Goal: Task Accomplishment & Management: Manage account settings

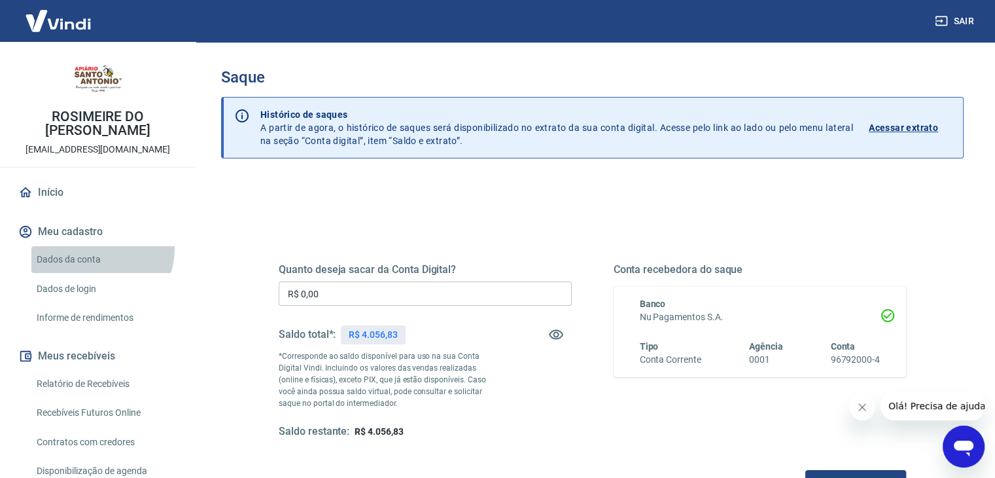
click at [97, 249] on link "Dados da conta" at bounding box center [105, 259] width 149 height 27
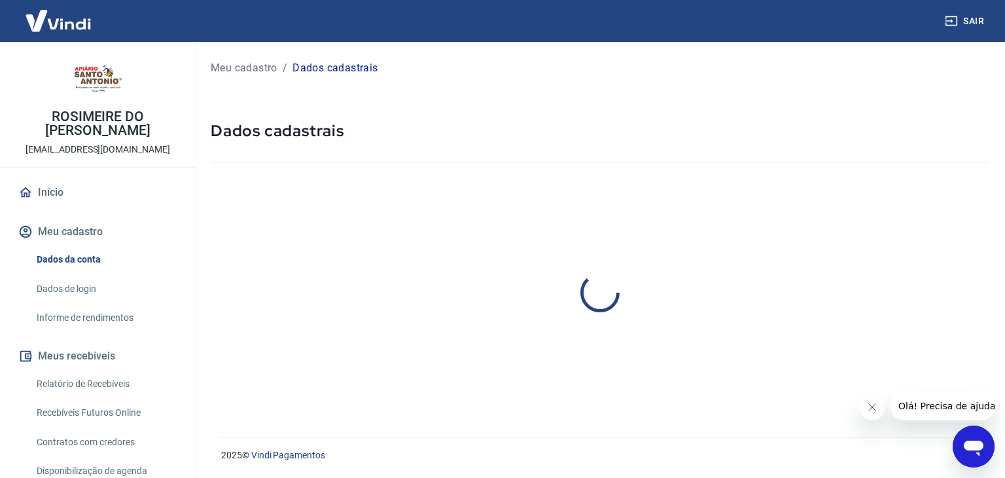
select select "SP"
select select "business"
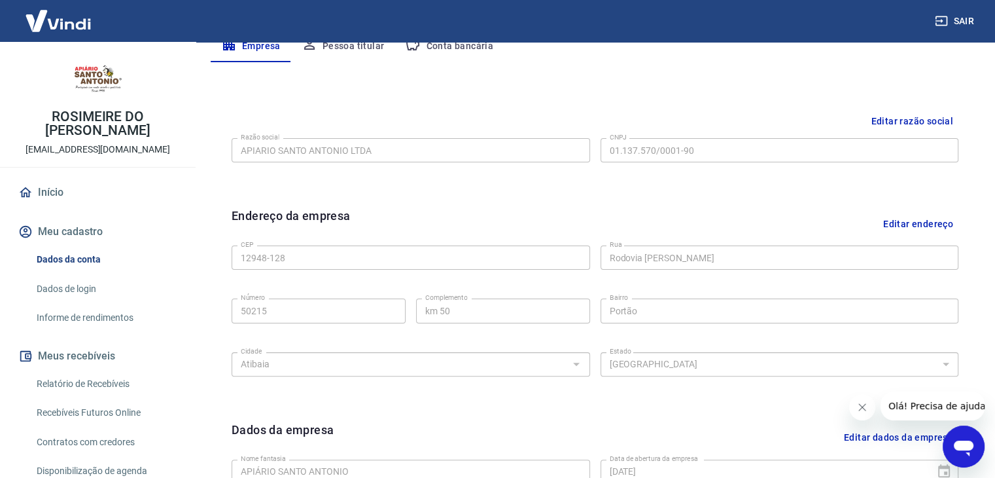
scroll to position [257, 0]
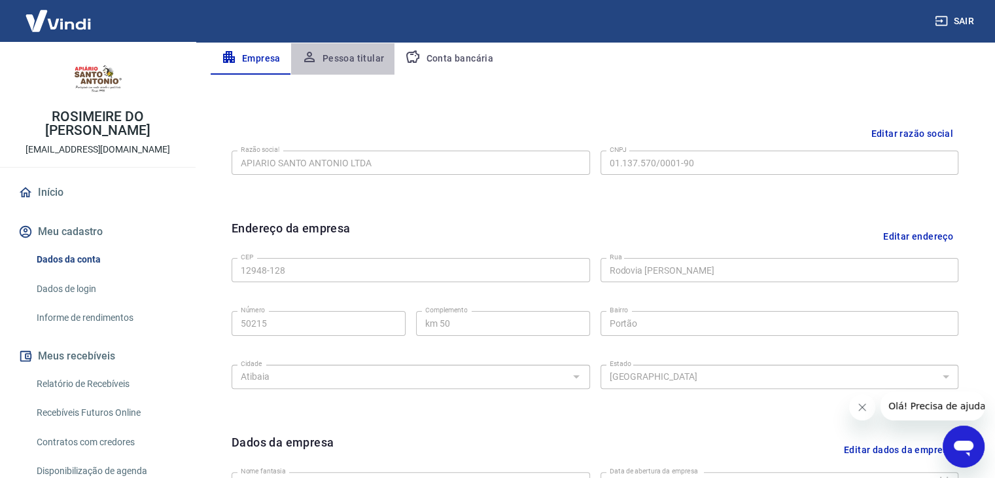
click at [343, 55] on button "Pessoa titular" at bounding box center [343, 58] width 104 height 31
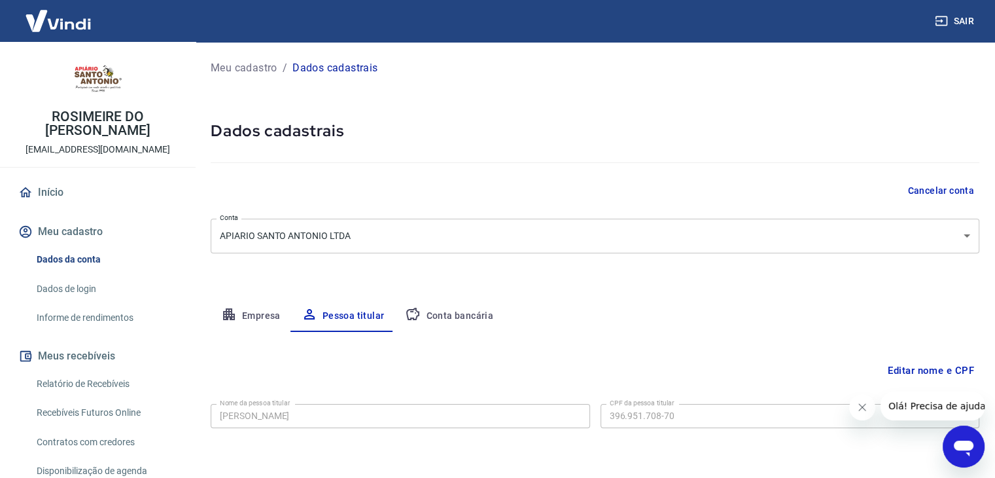
click at [440, 309] on button "Conta bancária" at bounding box center [448, 315] width 109 height 31
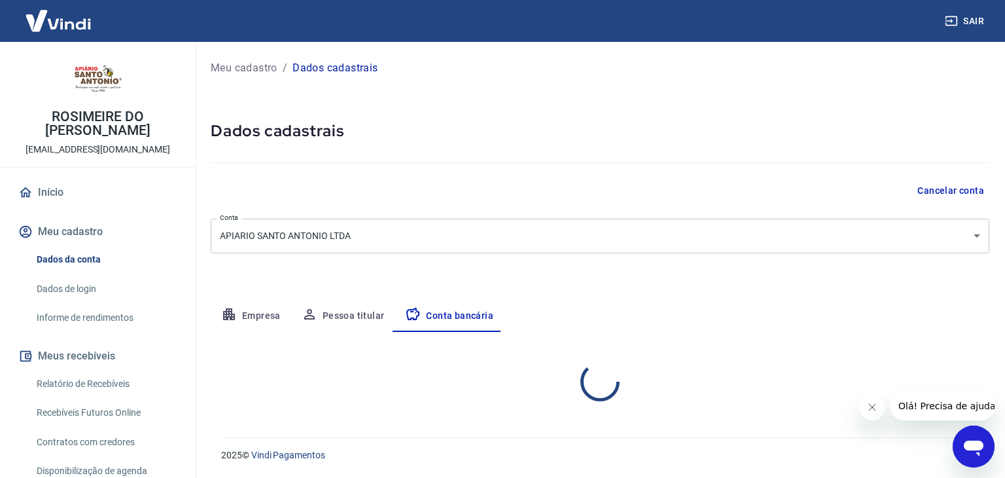
select select "1"
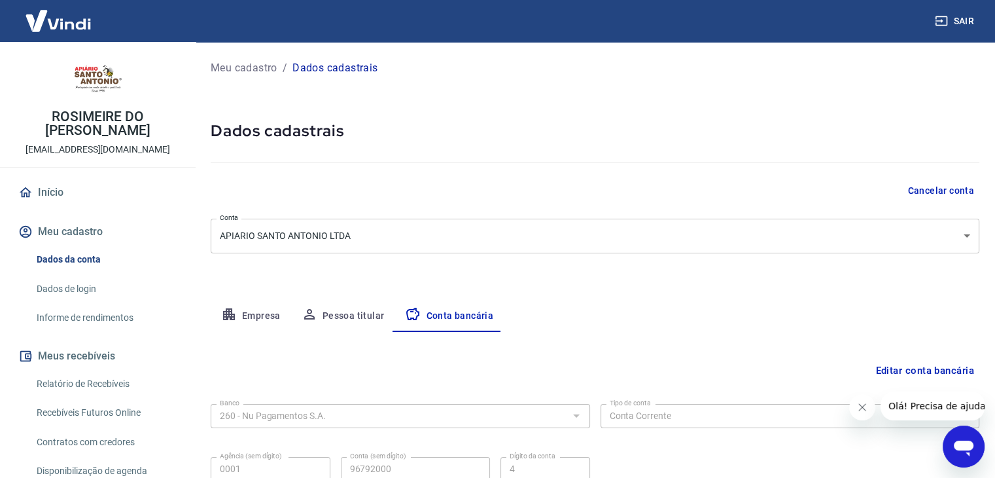
click at [113, 282] on link "Dados de login" at bounding box center [105, 288] width 149 height 27
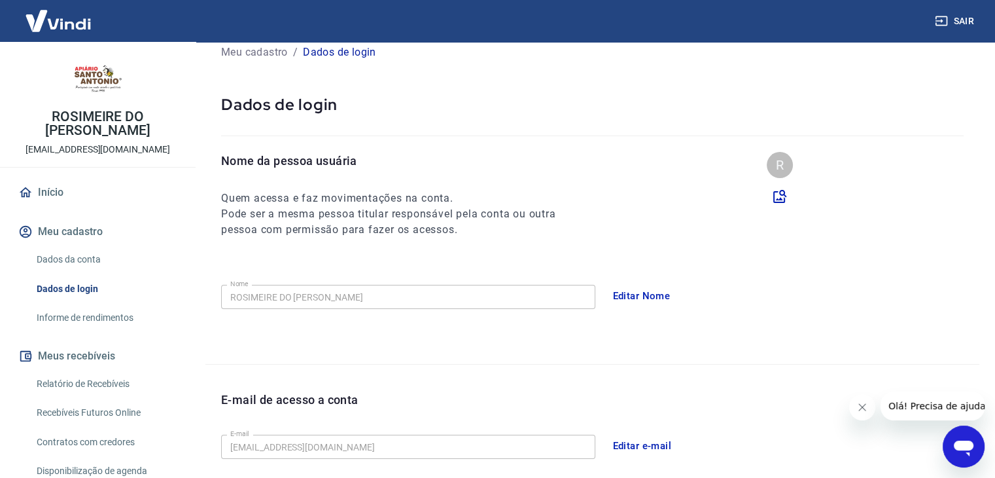
scroll to position [35, 0]
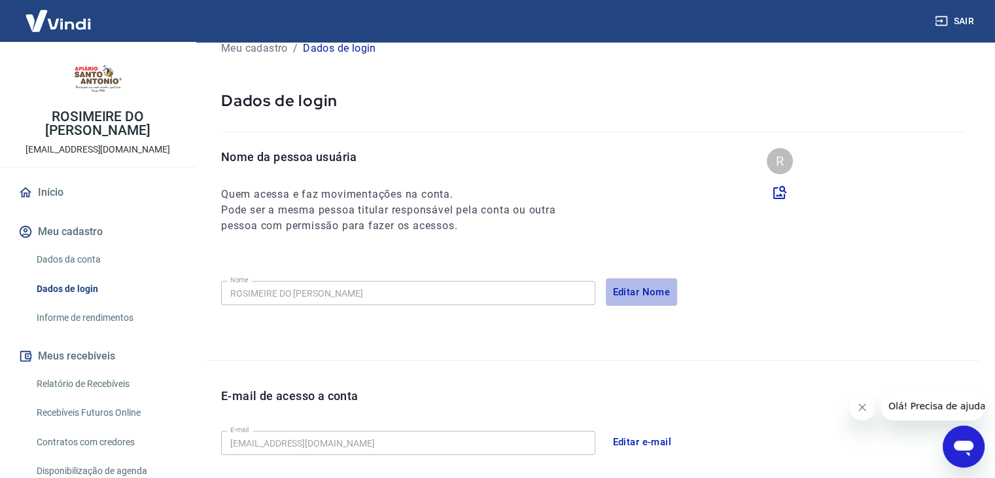
click at [641, 291] on button "Editar Nome" at bounding box center [642, 291] width 72 height 27
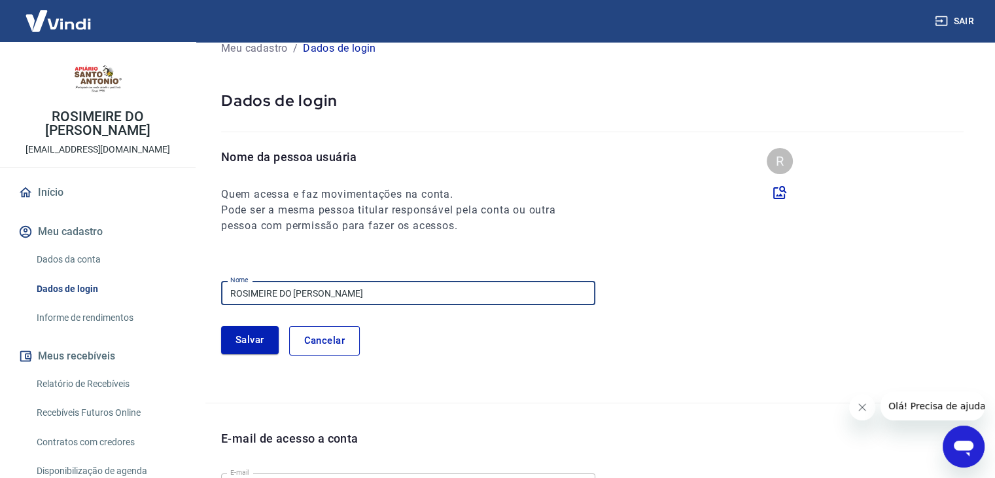
drag, startPoint x: 468, startPoint y: 294, endPoint x: 136, endPoint y: 281, distance: 332.6
click at [136, 281] on div "Sair ROSIMEIRE DO [PERSON_NAME] [EMAIL_ADDRESS][DOMAIN_NAME] Início Meu cadastr…" at bounding box center [497, 204] width 995 height 478
type input "[PERSON_NAME]"
click at [256, 334] on button "Salvar" at bounding box center [250, 339] width 58 height 27
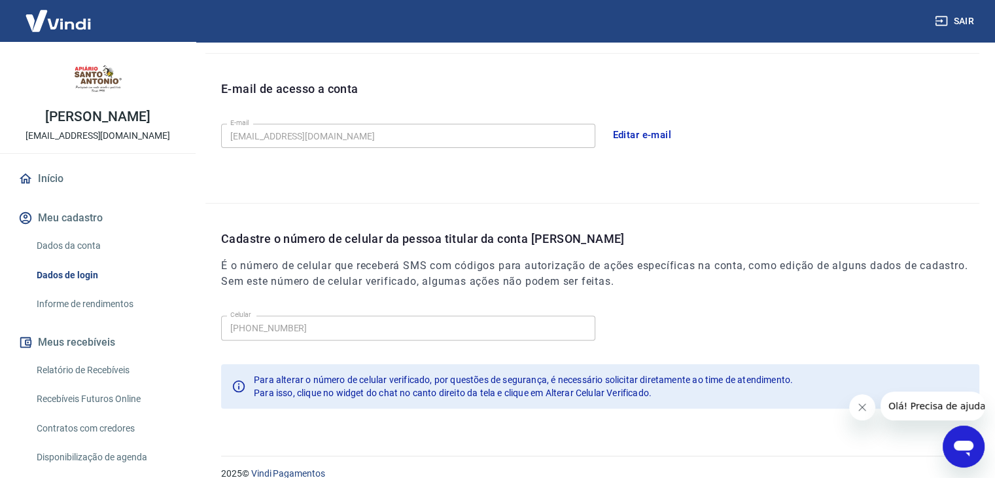
scroll to position [360, 0]
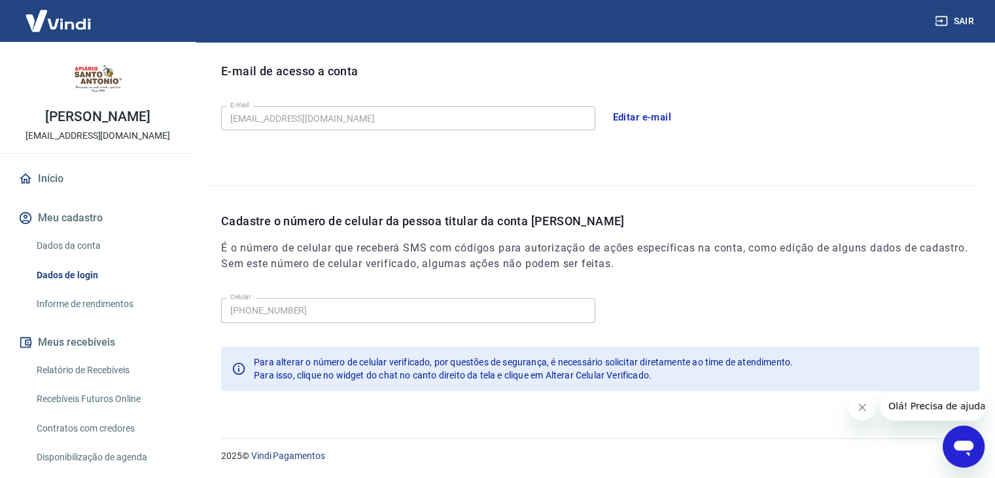
drag, startPoint x: 970, startPoint y: 439, endPoint x: 987, endPoint y: 232, distance: 207.5
click at [985, 425] on html at bounding box center [964, 446] width 42 height 42
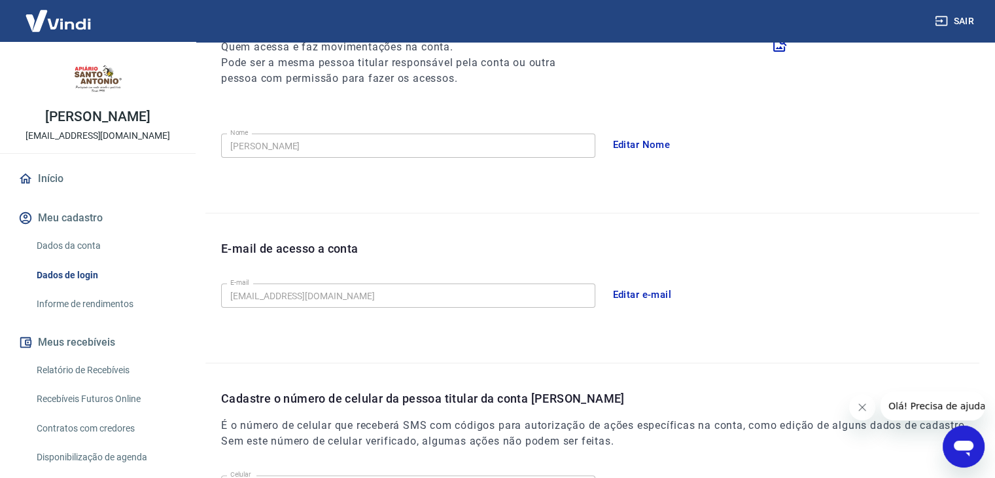
scroll to position [57, 0]
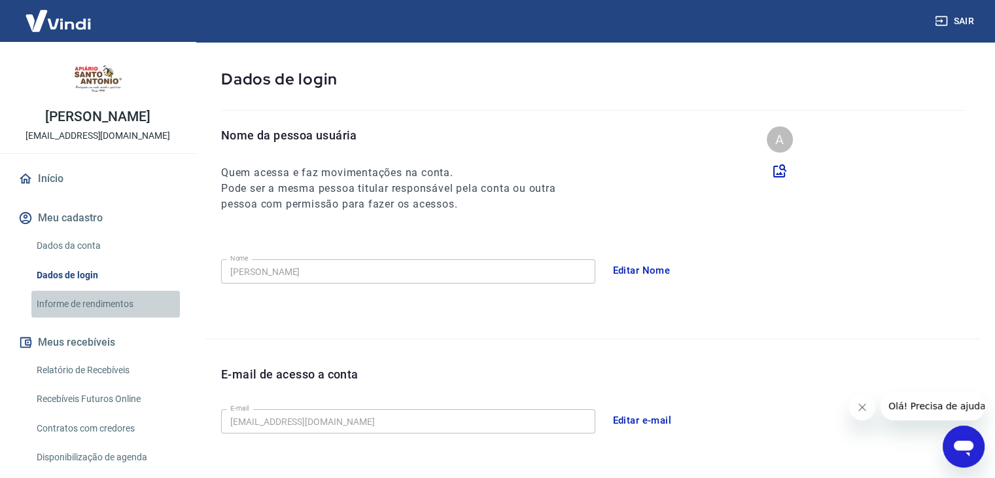
click at [124, 317] on link "Informe de rendimentos" at bounding box center [105, 303] width 149 height 27
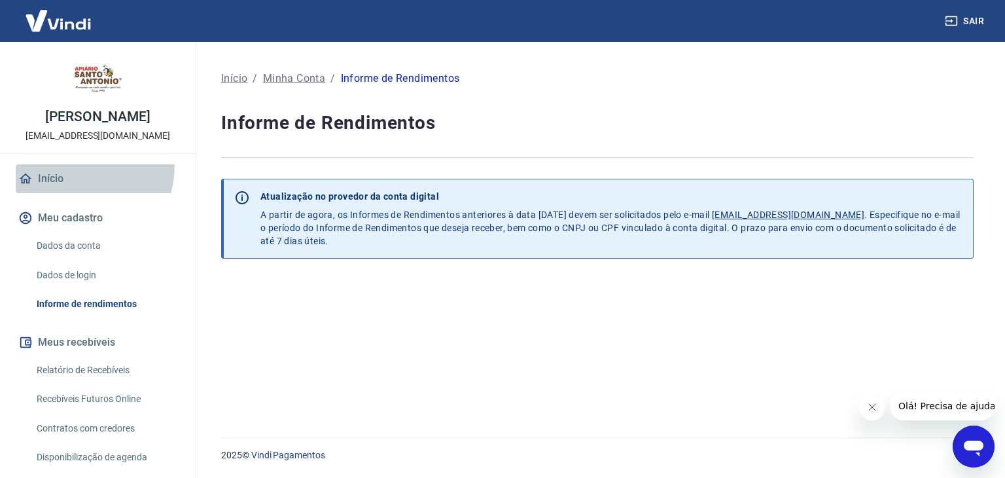
click at [65, 179] on link "Início" at bounding box center [98, 178] width 164 height 29
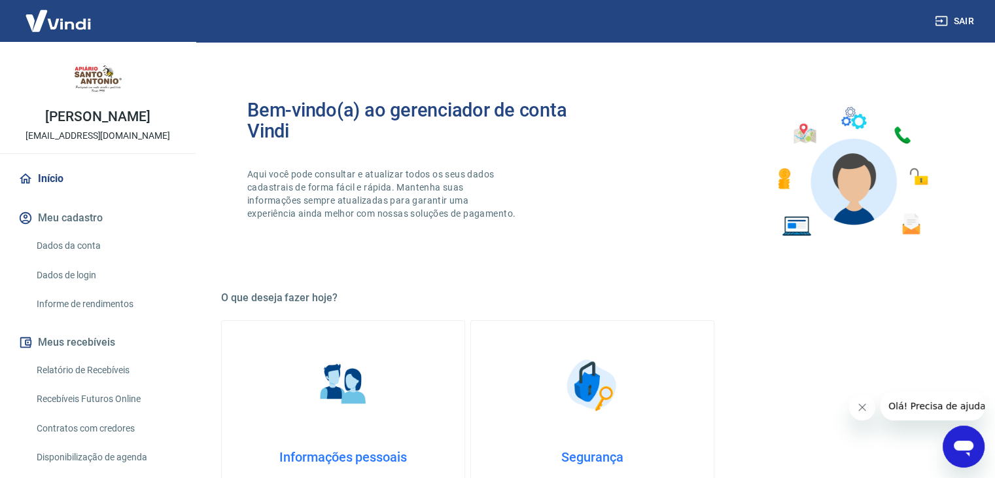
scroll to position [462, 0]
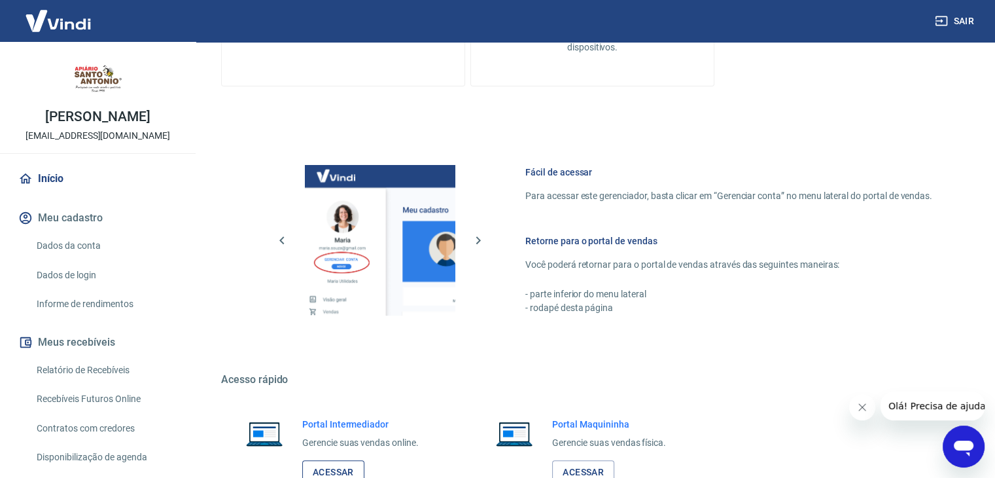
click at [334, 462] on link "Acessar" at bounding box center [333, 472] width 62 height 24
click at [966, 12] on button "Sair" at bounding box center [955, 21] width 47 height 24
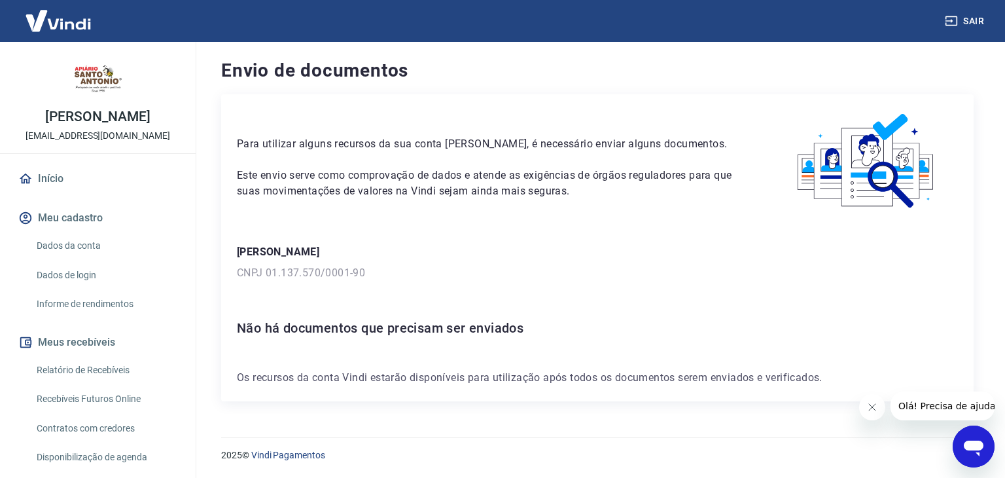
click at [646, 220] on div "Para utilizar alguns recursos da sua conta Vindi, é necessário enviar alguns do…" at bounding box center [597, 247] width 752 height 307
